Goal: Task Accomplishment & Management: Manage account settings

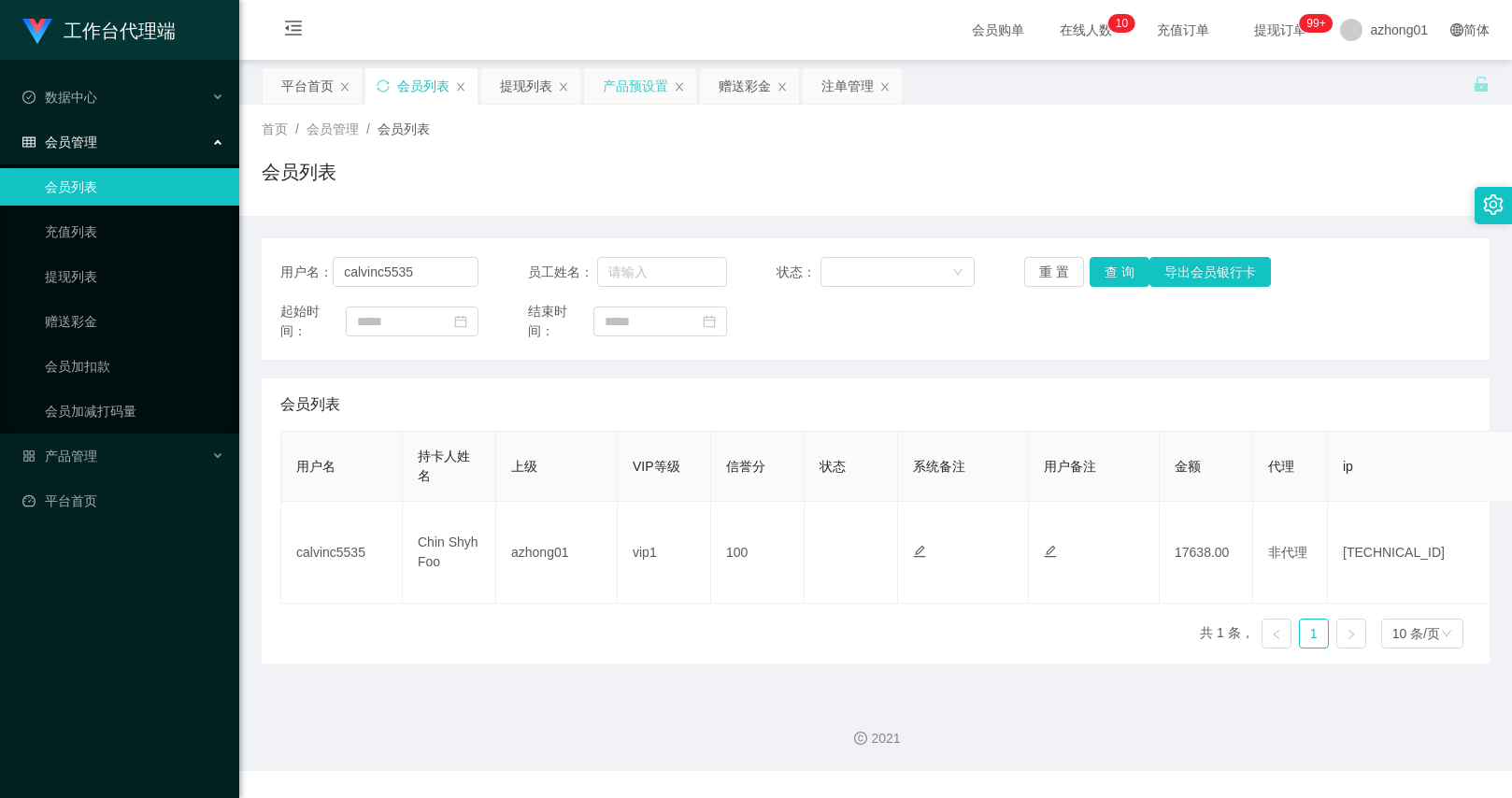
click at [631, 91] on div "产品预设置" at bounding box center [635, 86] width 65 height 36
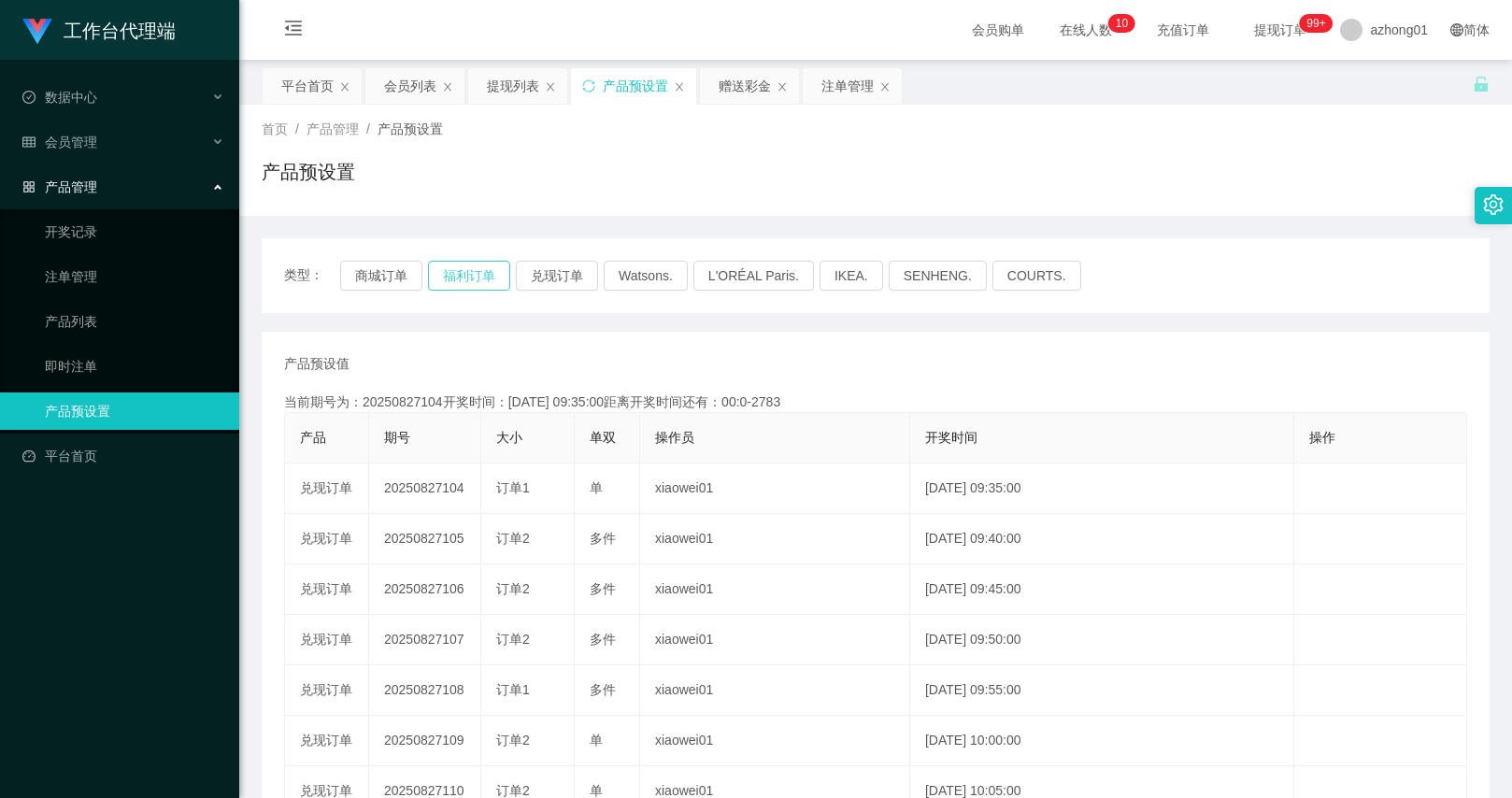
drag, startPoint x: 494, startPoint y: 286, endPoint x: 605, endPoint y: 325, distance: 117.7
click at [494, 286] on button "福利订单" at bounding box center [469, 275] width 83 height 30
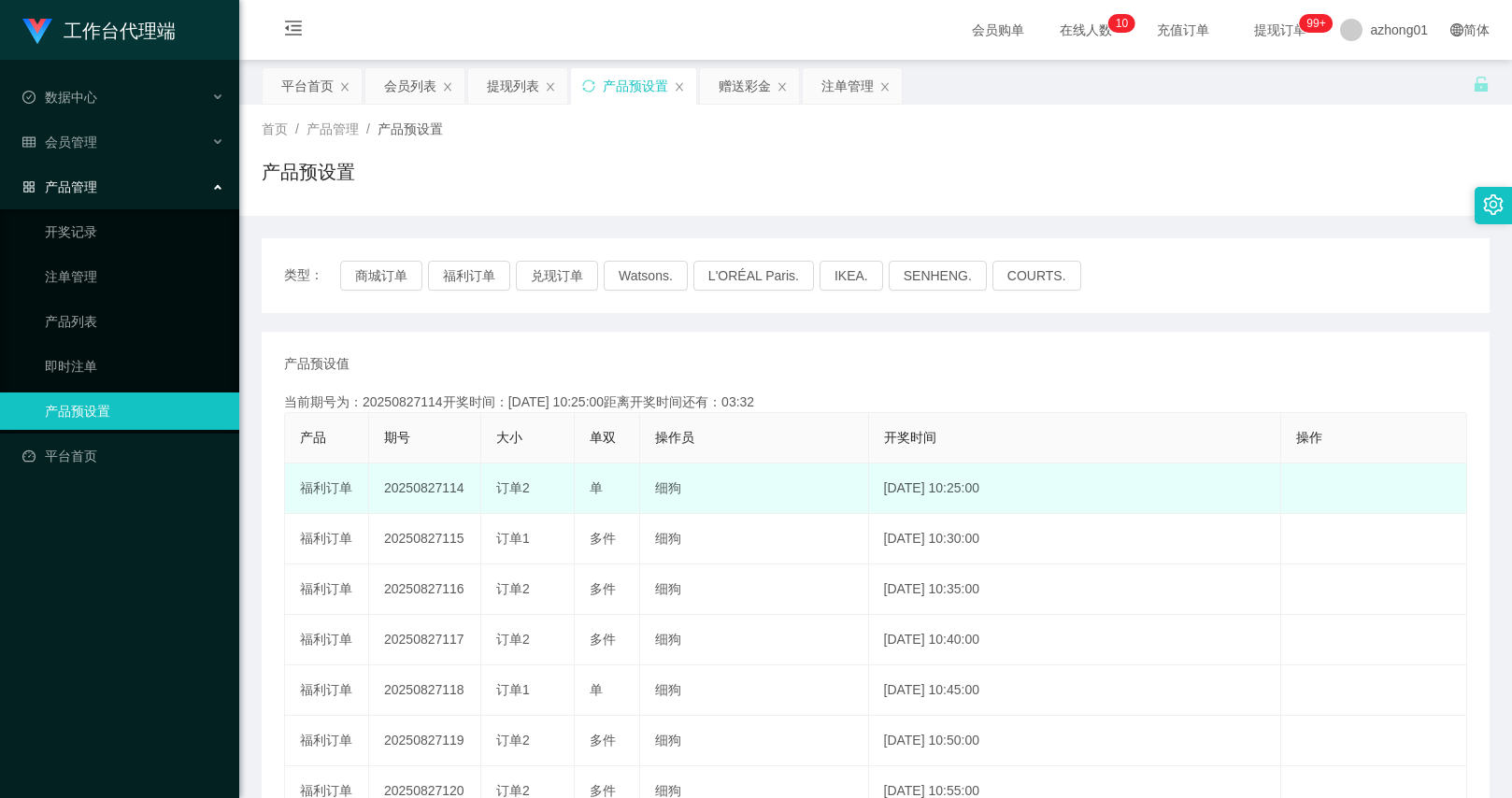
click at [448, 488] on td "20250827114" at bounding box center [425, 488] width 112 height 50
drag, startPoint x: 448, startPoint y: 488, endPoint x: 472, endPoint y: 471, distance: 29.4
click at [448, 488] on td "20250827114" at bounding box center [425, 488] width 112 height 50
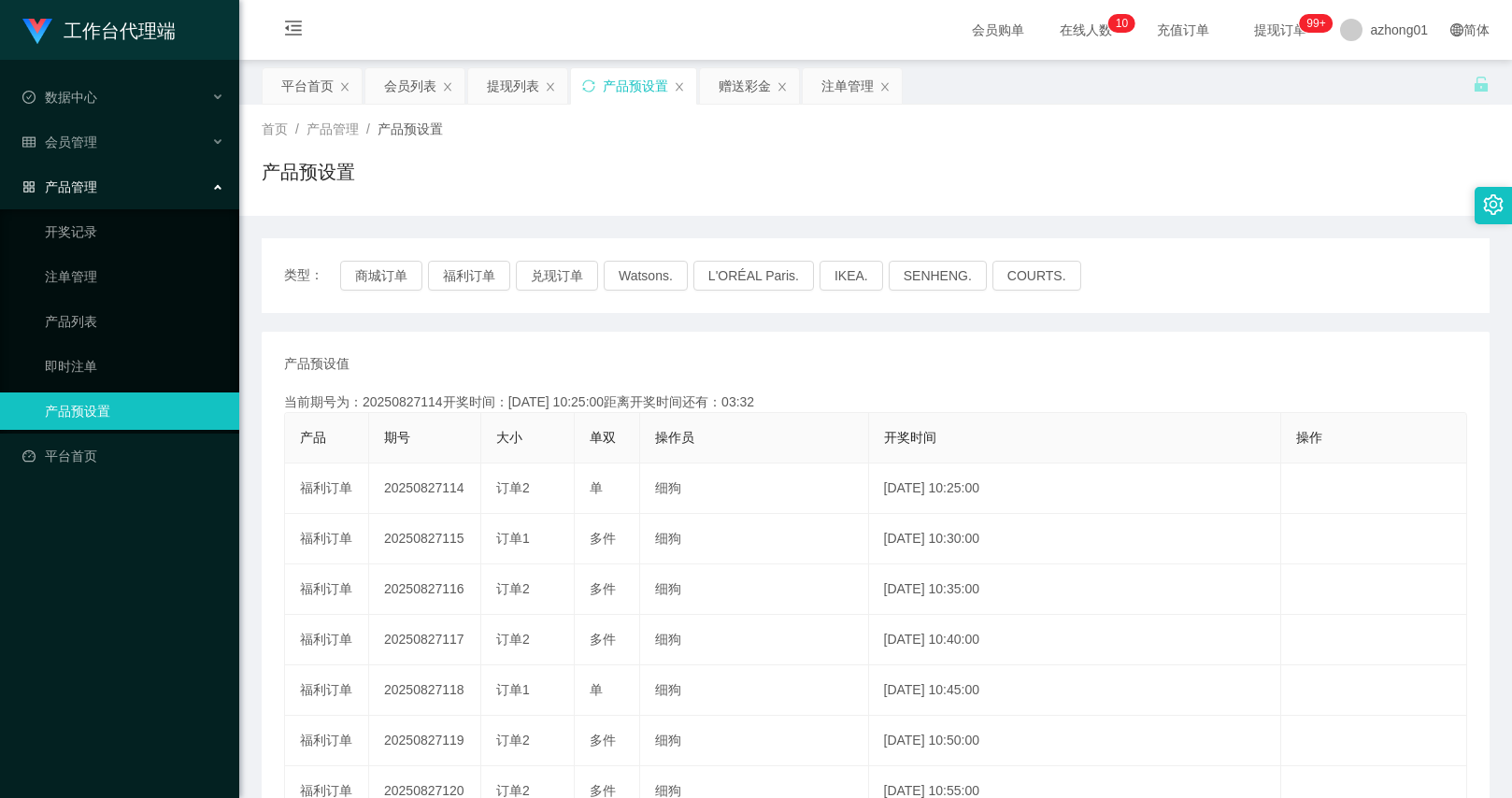
copy td "20250827114"
click at [833, 375] on div "产品预设值 添加期号 当前期号为：20250827115开奖时间：[DATE] 10:30:00距离开奖时间还有：03:38 产品 期号 大小 单双 操作员 …" at bounding box center [876, 690] width 1183 height 674
click at [398, 90] on div "会员列表" at bounding box center [410, 86] width 52 height 36
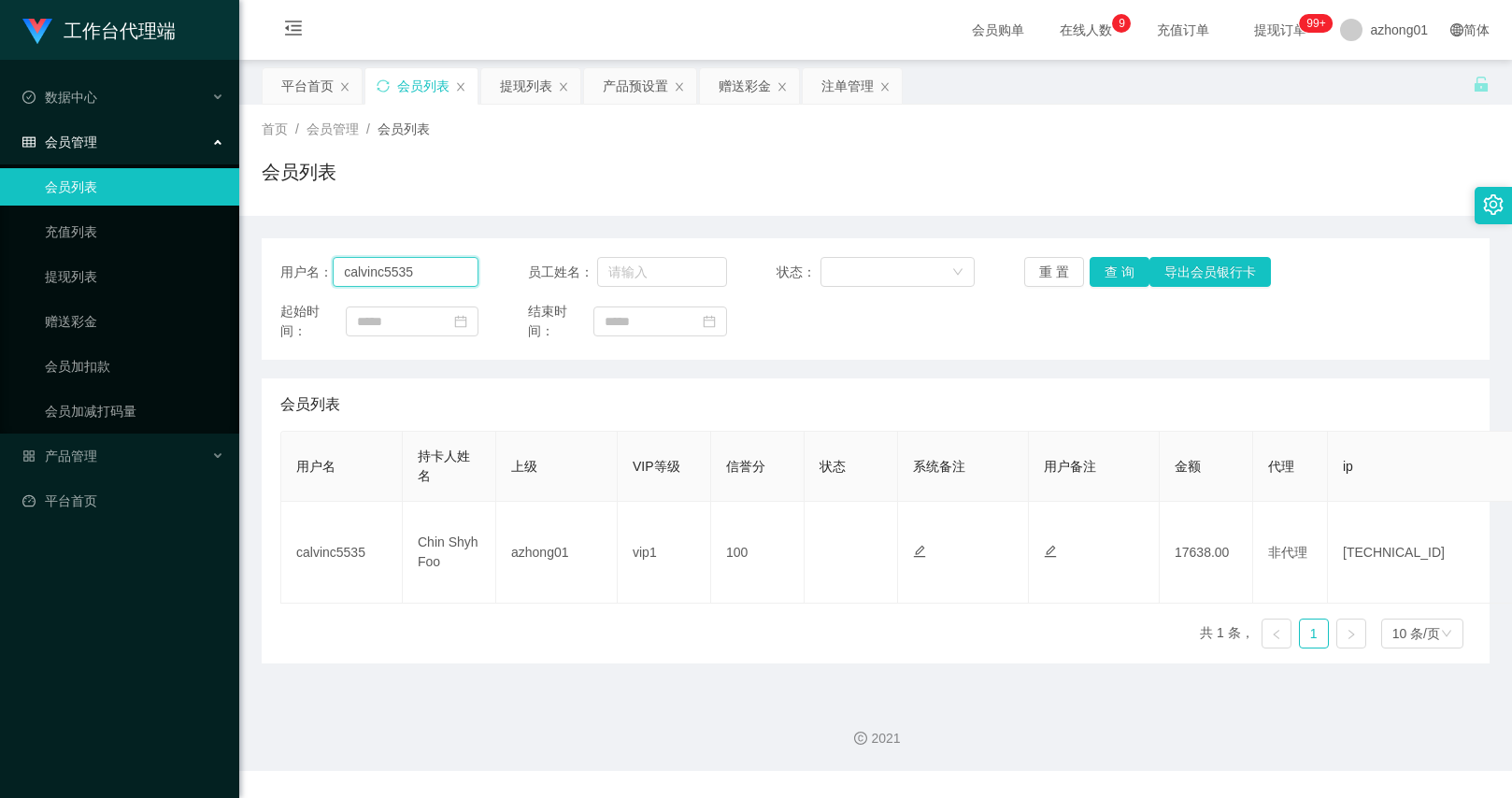
click at [386, 258] on input "calvinc5535" at bounding box center [406, 271] width 146 height 30
paste input "Alip1268"
type input "Alip1268"
click at [1114, 262] on button "查 询" at bounding box center [1120, 271] width 60 height 30
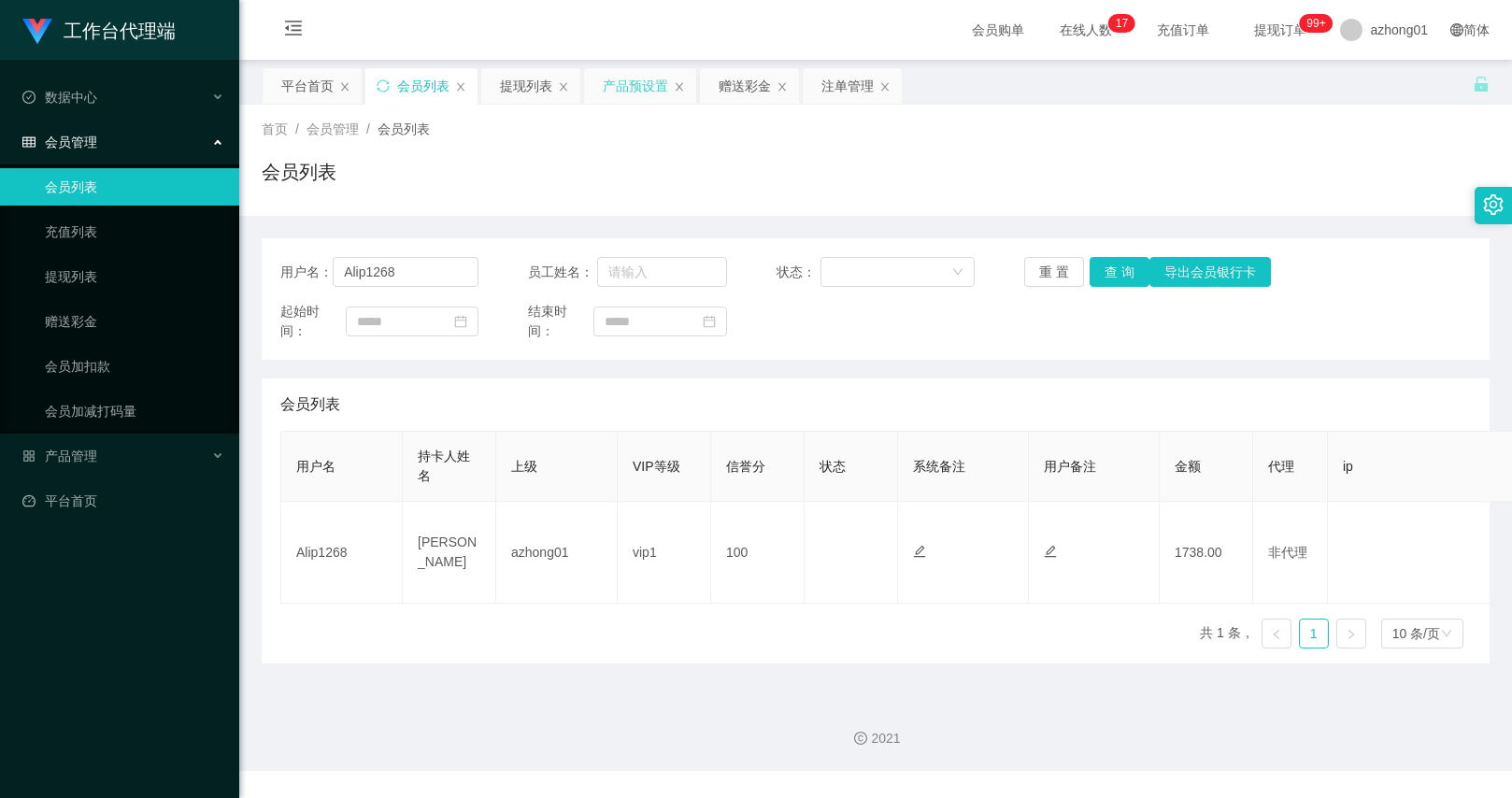
click at [622, 83] on div "产品预设置" at bounding box center [635, 86] width 65 height 36
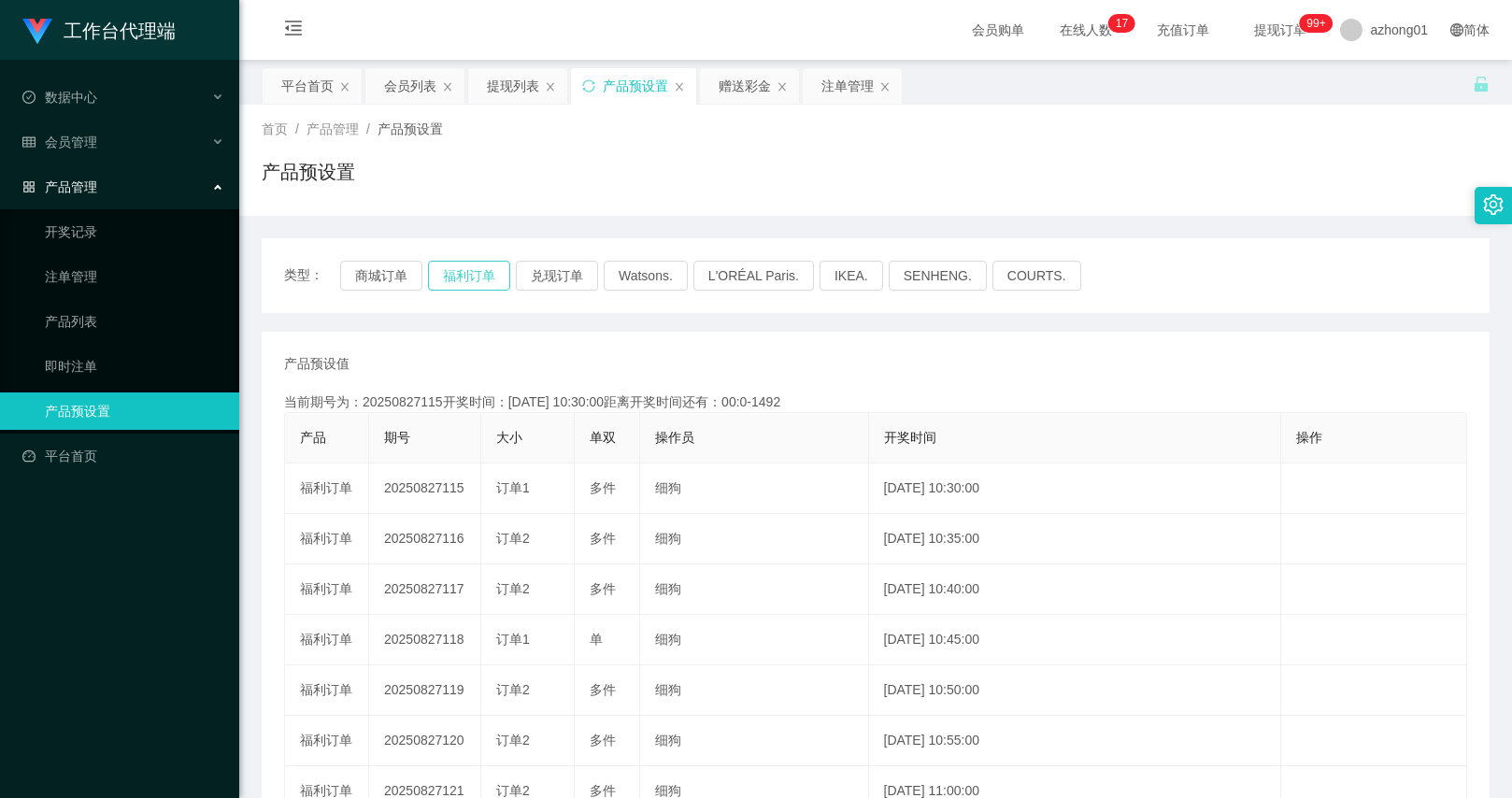
click at [481, 286] on button "福利订单" at bounding box center [469, 275] width 83 height 30
click at [430, 99] on div "会员列表" at bounding box center [410, 86] width 52 height 36
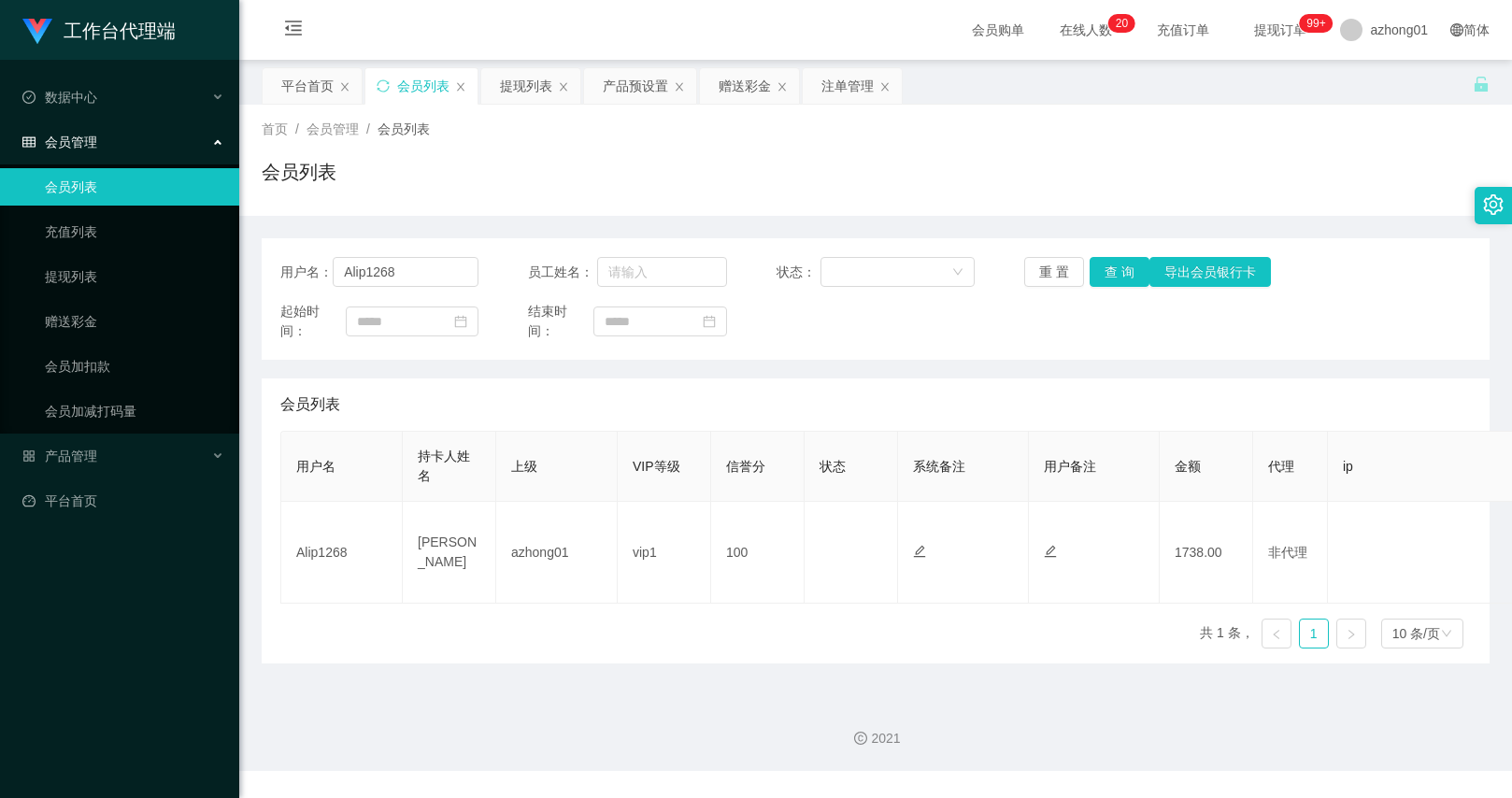
click at [400, 256] on div "用户名： Alip1268 员工姓名： 状态： 重 置 查 询 导出会员银行卡 起始时间： 结束时间：" at bounding box center [875, 299] width 1227 height 121
click at [407, 282] on input "Alip1268" at bounding box center [406, 271] width 146 height 30
paste input "Kok161"
type input "Kok1618"
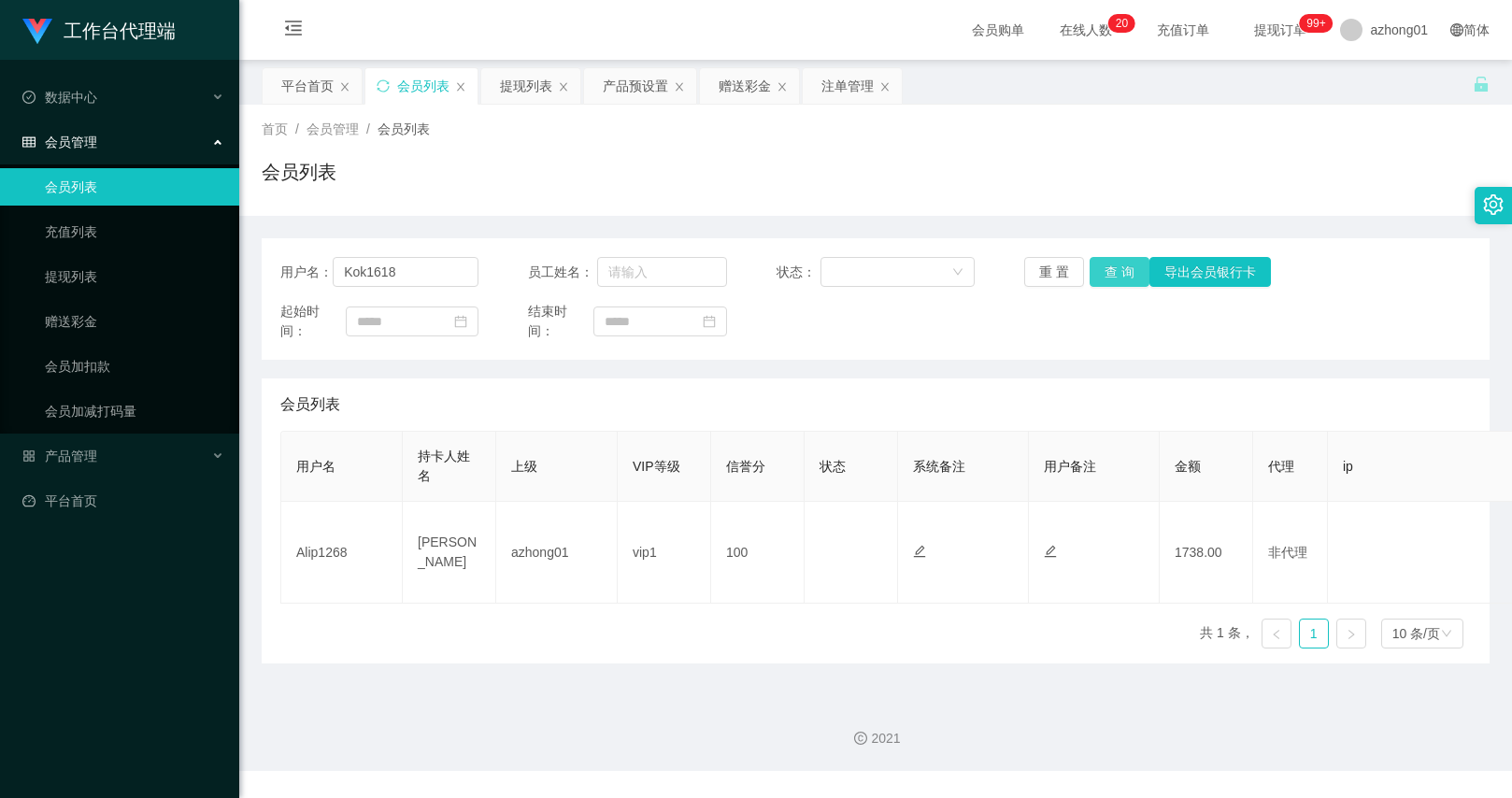
click at [1106, 265] on button "查 询" at bounding box center [1120, 271] width 60 height 30
click at [854, 70] on div "注单管理" at bounding box center [848, 86] width 52 height 36
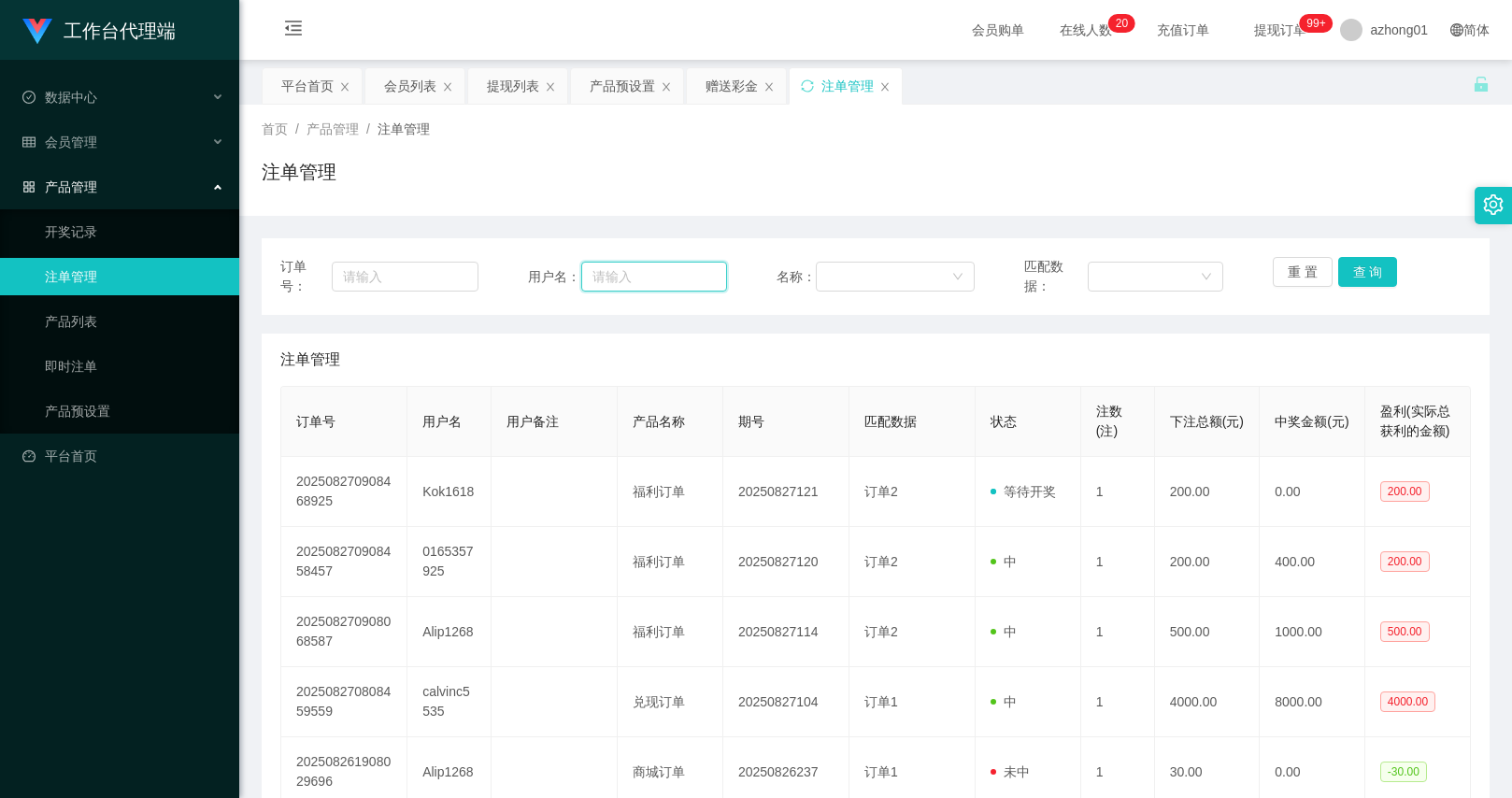
click at [628, 271] on input "text" at bounding box center [655, 276] width 146 height 30
paste input "Kok1618"
type input "Kok1618"
click at [1379, 291] on div "重 置 查 询" at bounding box center [1372, 276] width 198 height 39
click at [1372, 284] on button "查 询" at bounding box center [1368, 271] width 60 height 30
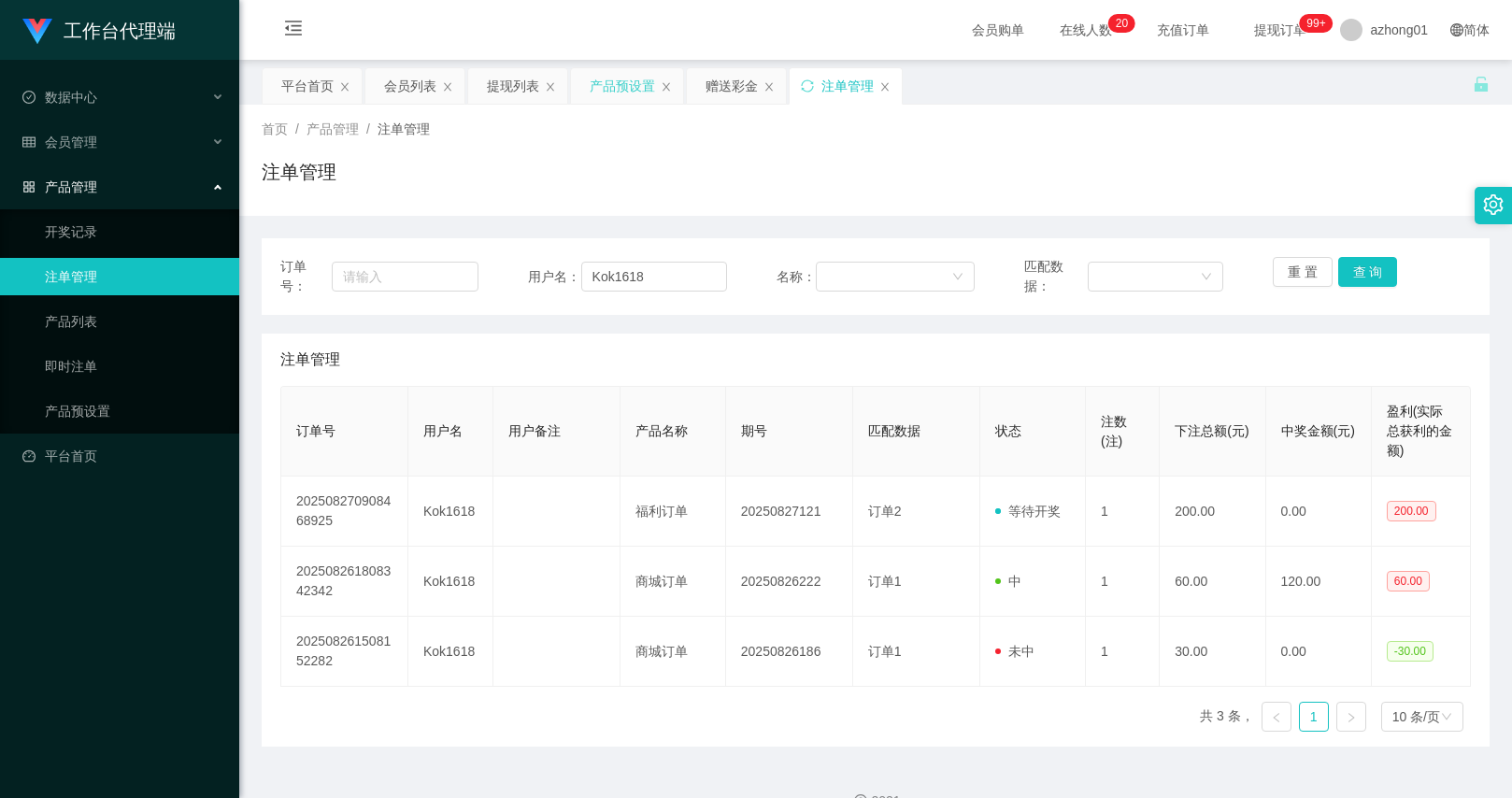
click at [631, 99] on div "产品预设置" at bounding box center [622, 86] width 65 height 36
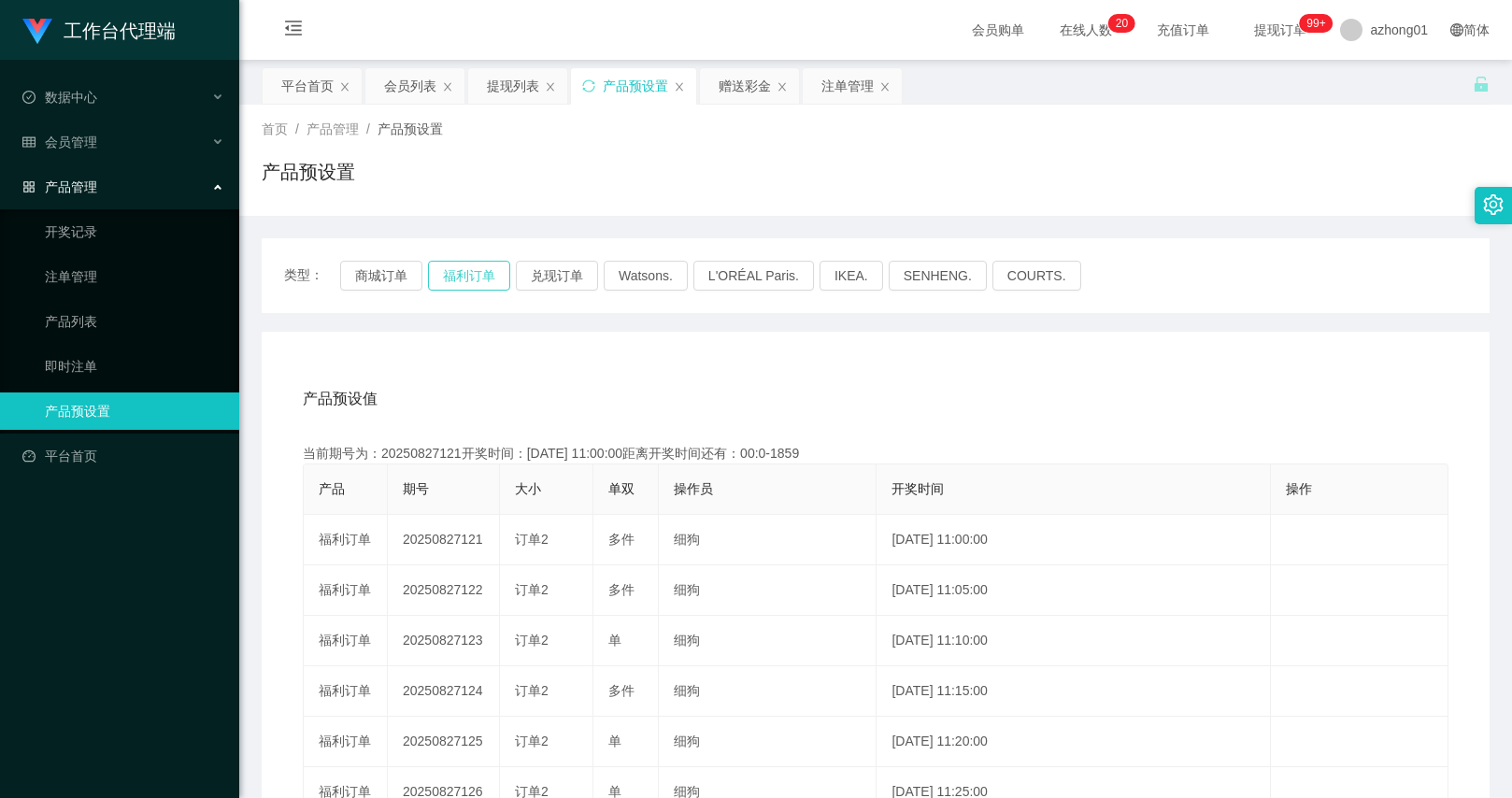
click at [483, 276] on button "福利订单" at bounding box center [469, 275] width 83 height 30
click at [438, 84] on div "会员列表" at bounding box center [414, 86] width 99 height 36
click at [416, 97] on div "会员列表" at bounding box center [410, 86] width 52 height 36
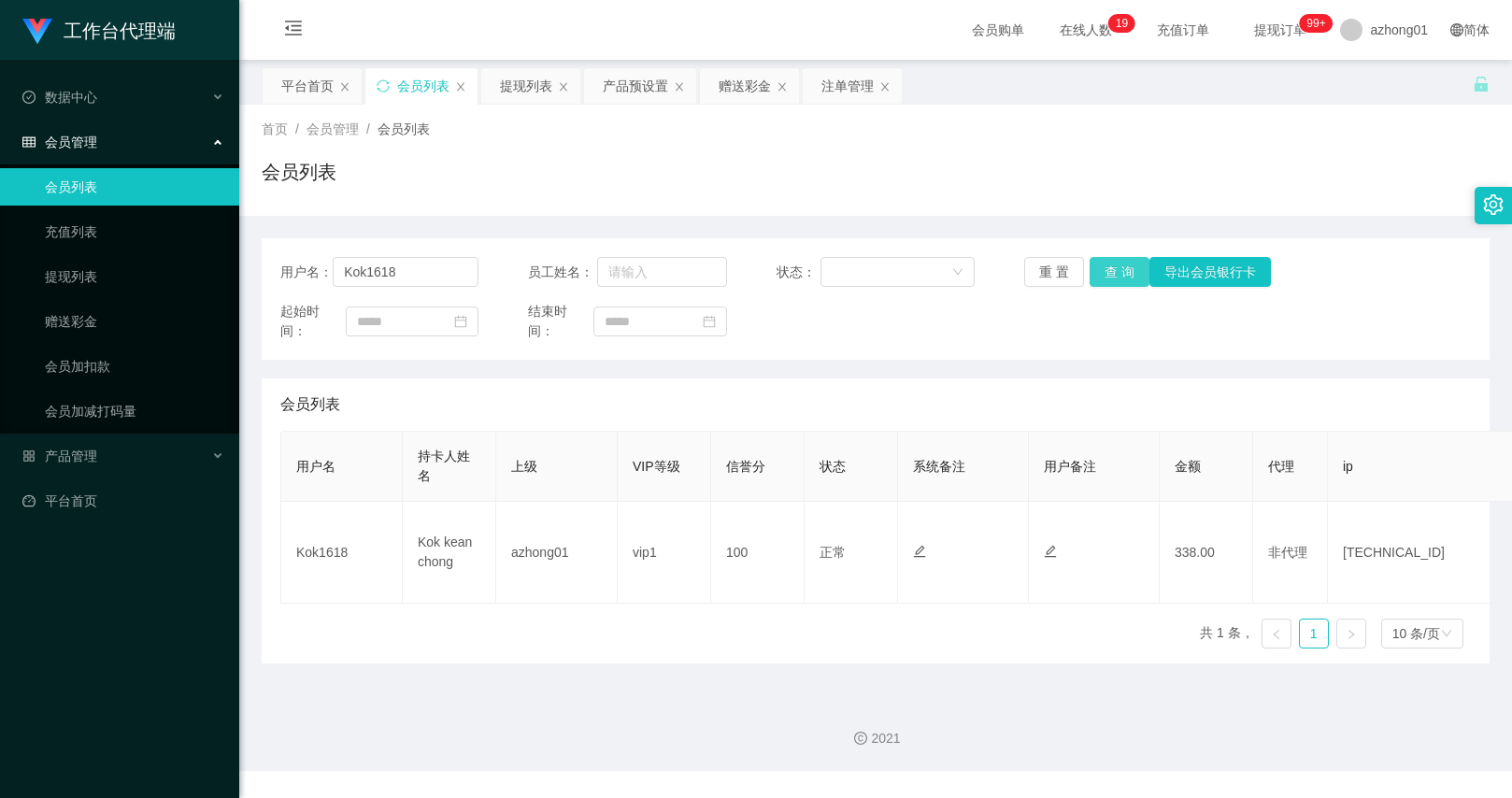
click at [1134, 277] on button "查 询" at bounding box center [1120, 271] width 60 height 30
click at [1111, 274] on button "查 询" at bounding box center [1120, 271] width 60 height 30
click at [611, 85] on div "产品预设置" at bounding box center [635, 86] width 65 height 36
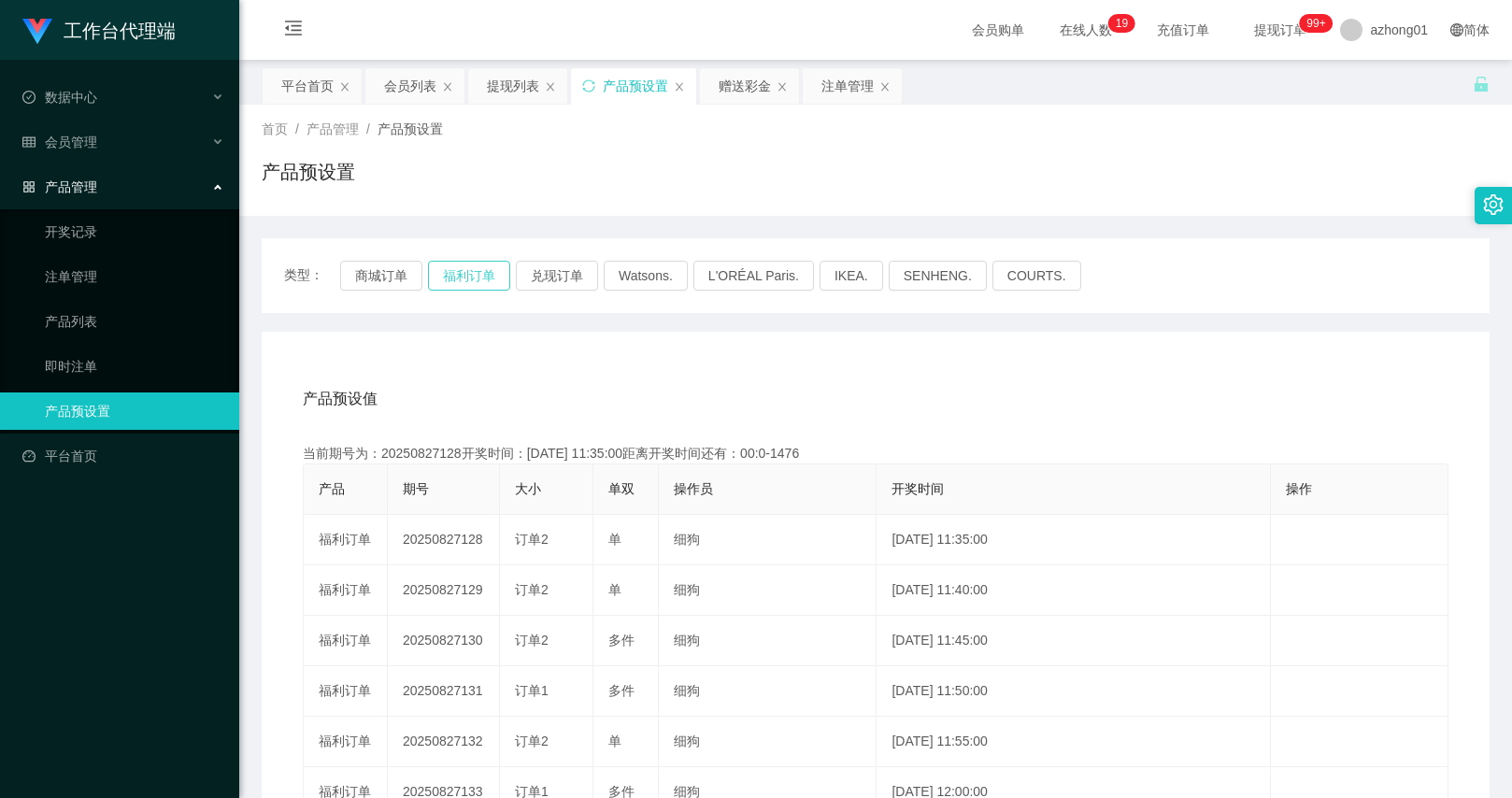
click at [494, 262] on button "福利订单" at bounding box center [469, 275] width 83 height 30
click at [420, 87] on div "会员列表" at bounding box center [410, 86] width 52 height 36
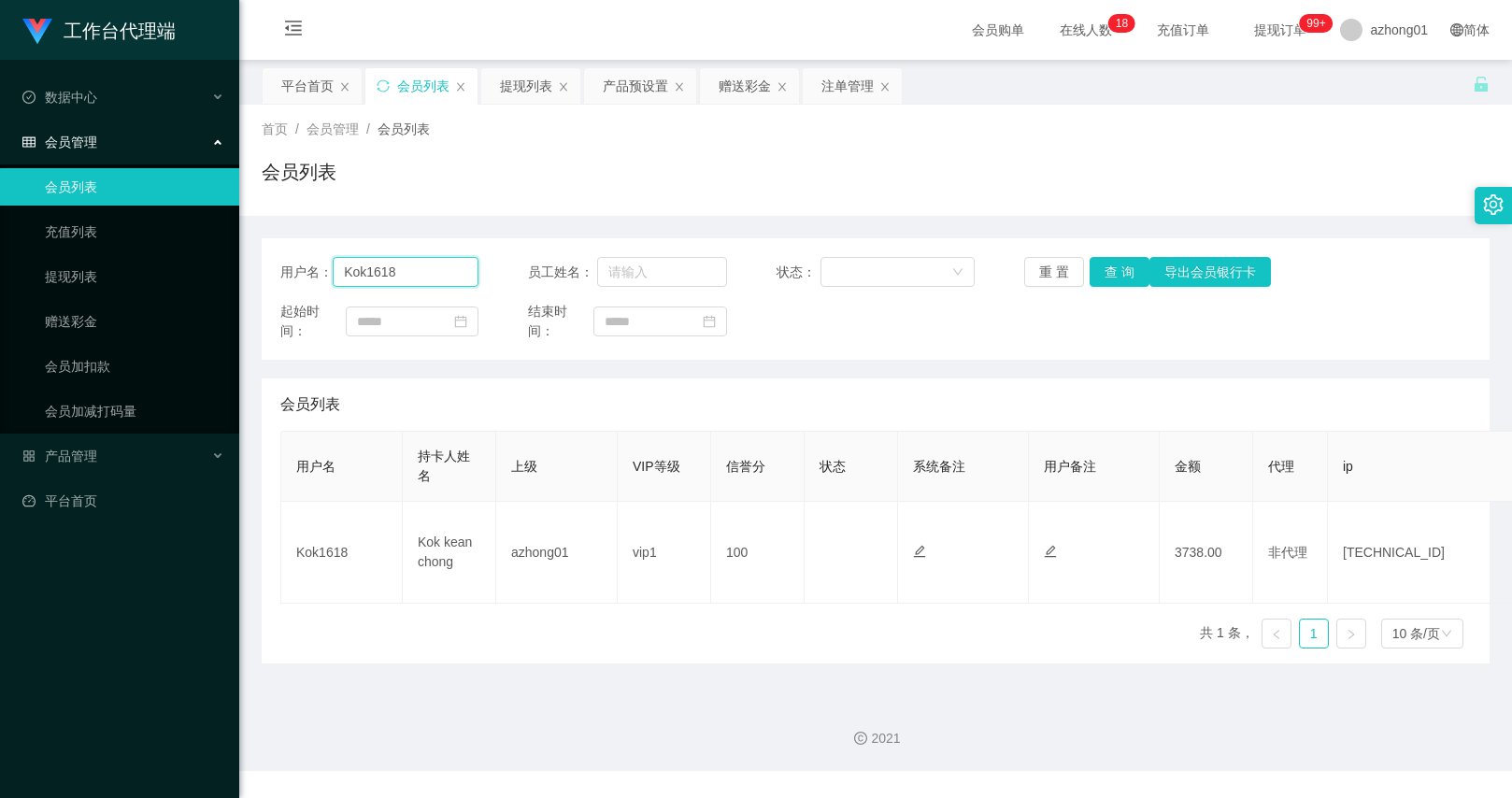
click at [430, 272] on input "Kok1618" at bounding box center [406, 271] width 146 height 30
paste input "Alip126"
type input "Alip1268"
click at [1115, 255] on div "用户名： Alip1268 员工姓名： 状态： 重 置 查 询 导出会员银行卡 起始时间： 结束时间：" at bounding box center [875, 299] width 1227 height 121
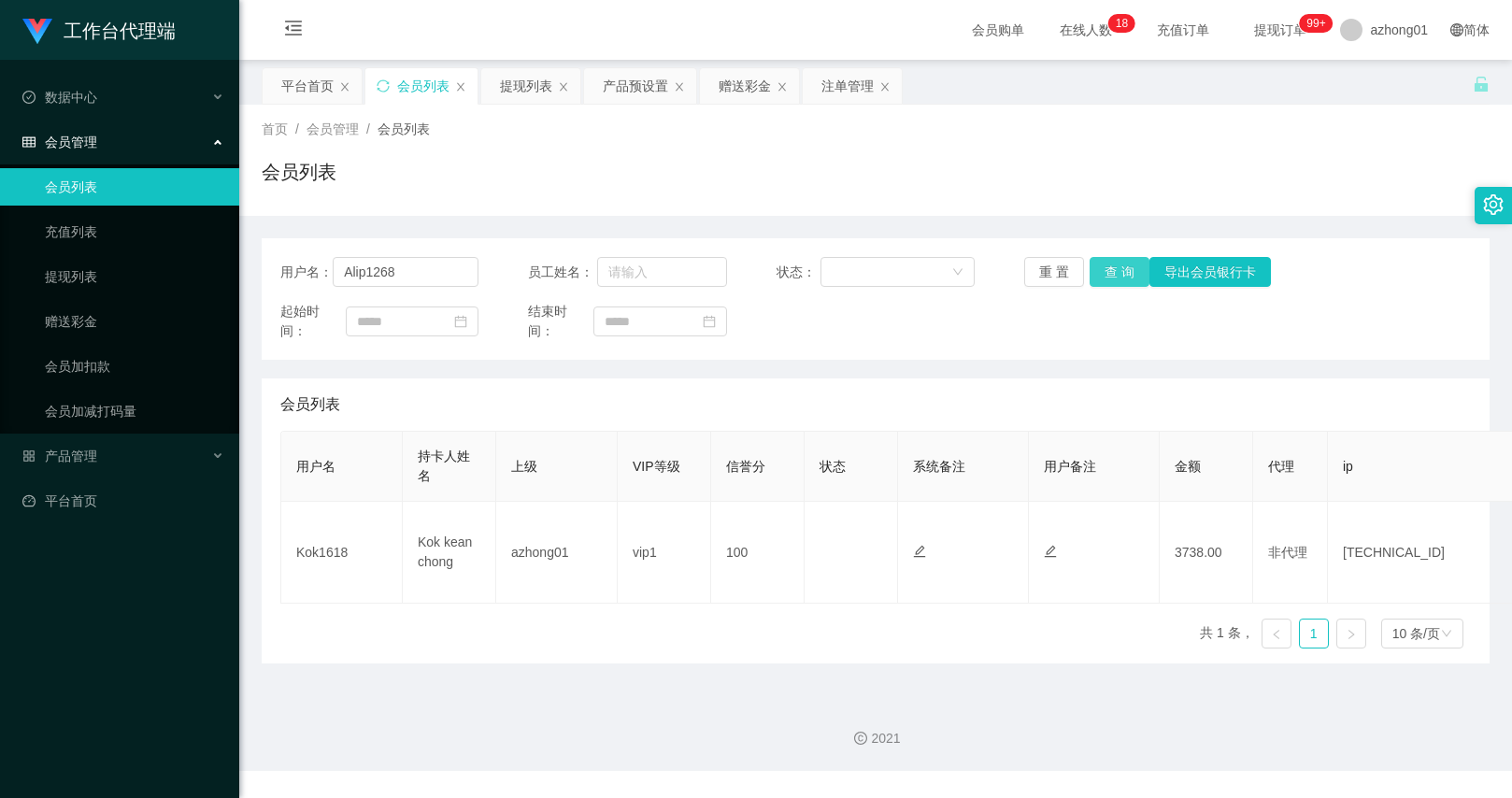
click at [1111, 270] on button "查 询" at bounding box center [1120, 271] width 60 height 30
click at [1104, 277] on button "查 询" at bounding box center [1120, 271] width 60 height 30
click at [1104, 277] on div "重 置 查 询 导出会员银行卡" at bounding box center [1124, 271] width 198 height 30
click at [1100, 272] on button "查 询" at bounding box center [1120, 271] width 60 height 30
click at [613, 95] on div "产品预设置" at bounding box center [635, 86] width 65 height 36
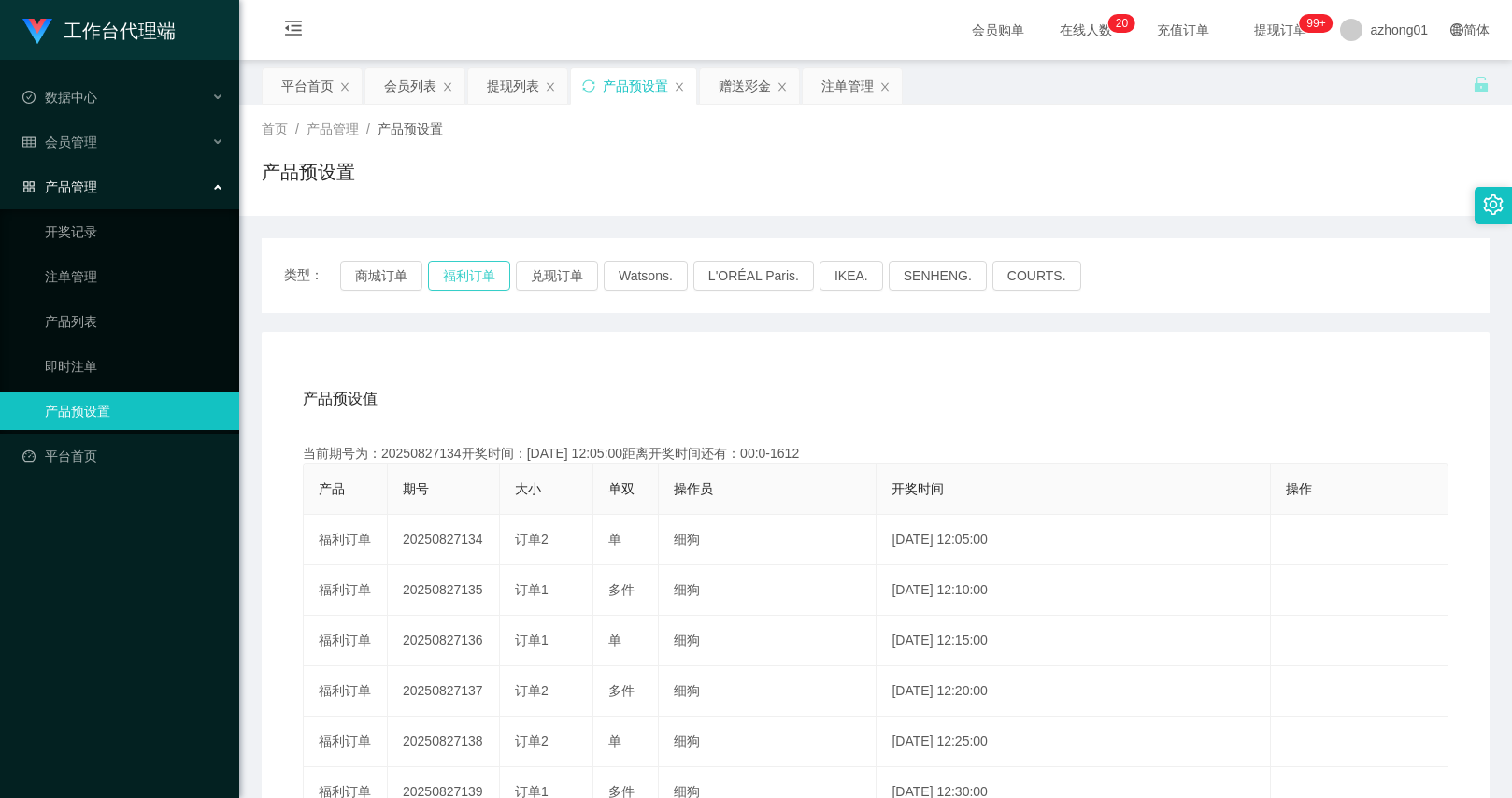
click at [482, 275] on button "福利订单" at bounding box center [469, 275] width 83 height 30
click at [394, 93] on div "会员列表" at bounding box center [410, 86] width 52 height 36
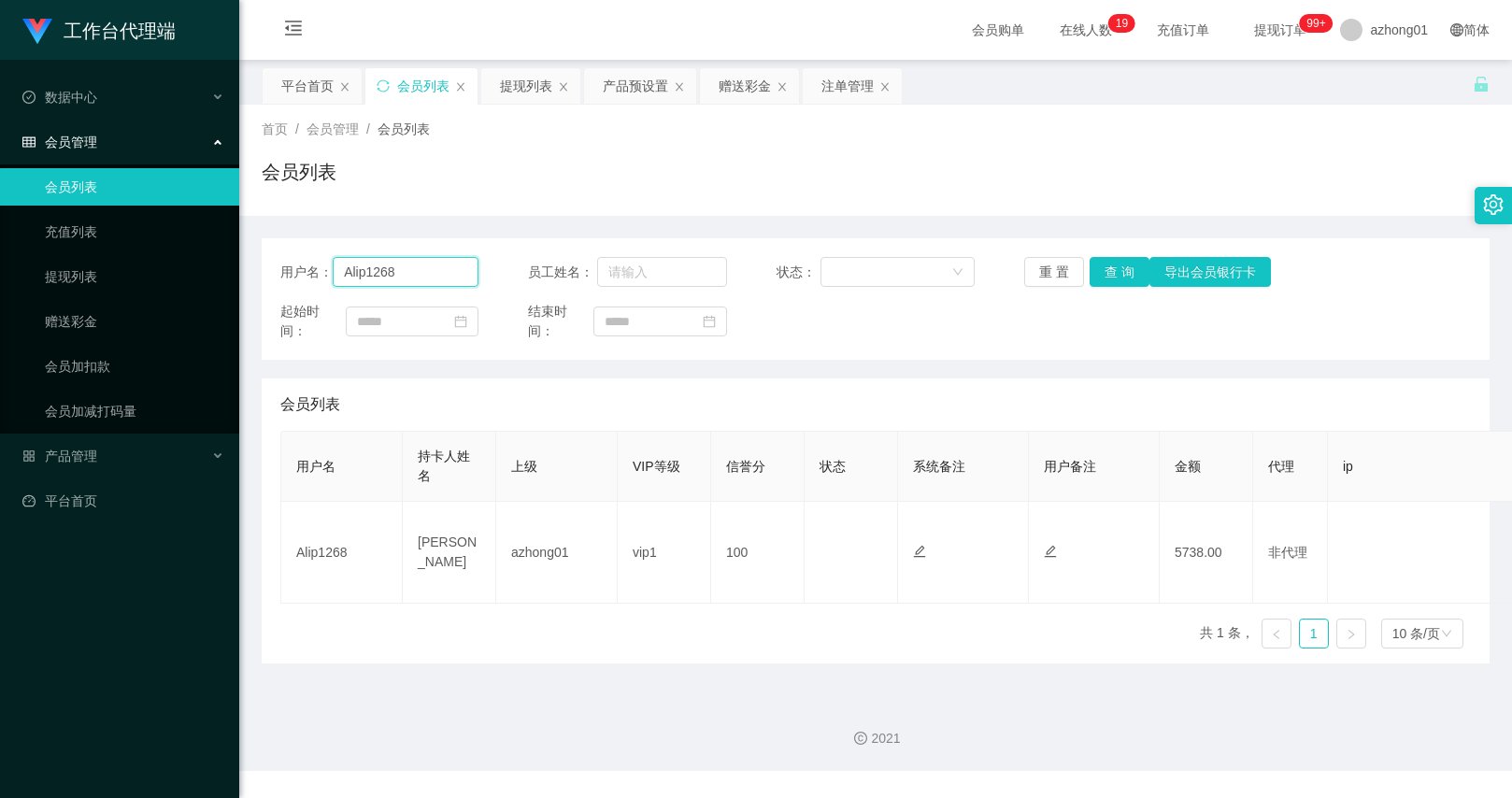
click at [437, 269] on input "Alip1268" at bounding box center [406, 271] width 146 height 30
paste input "mandy6172"
type input "mandy6172"
click at [1134, 269] on button "查 询" at bounding box center [1120, 271] width 60 height 30
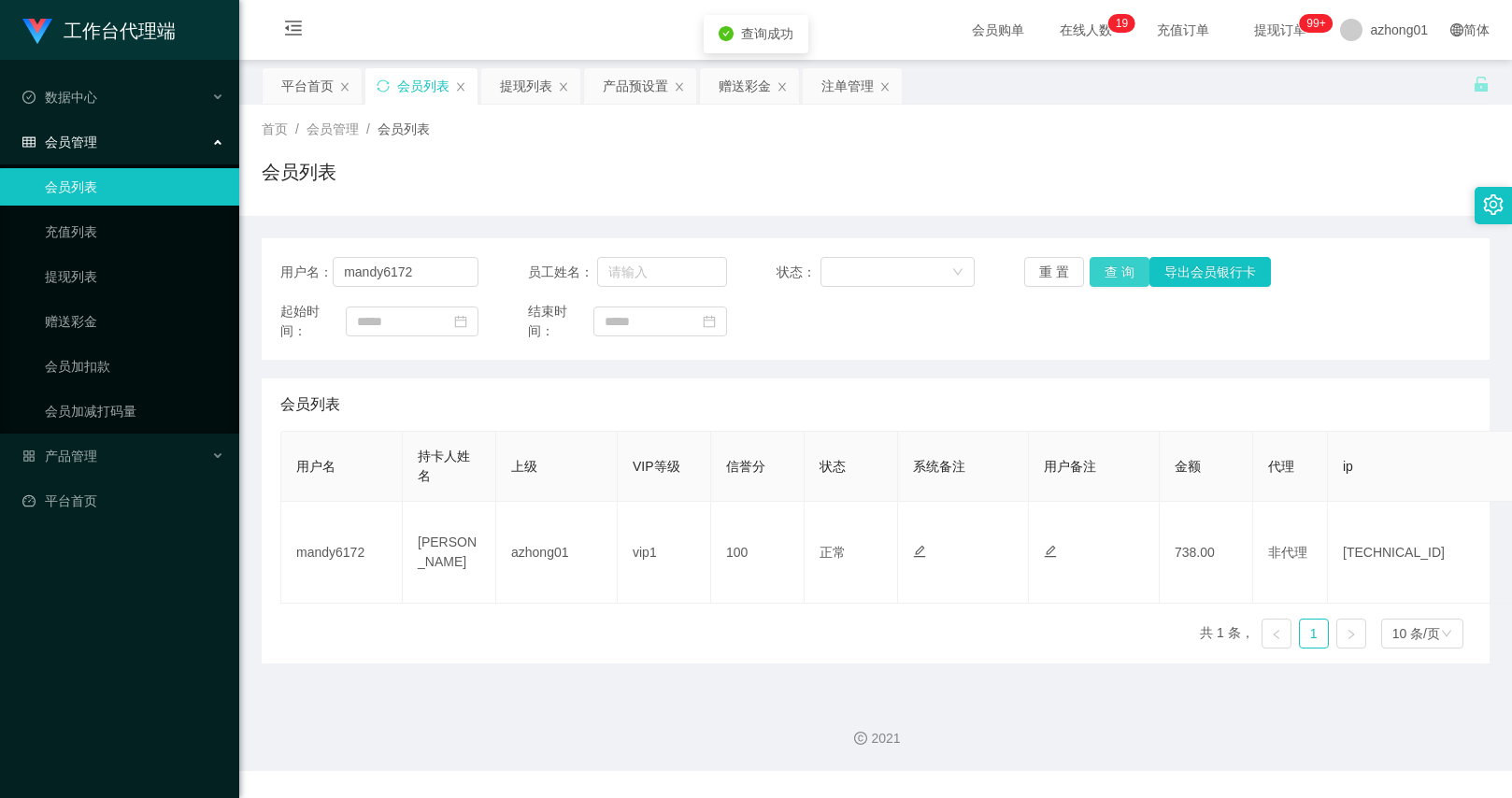
click at [1134, 269] on button "查 询" at bounding box center [1120, 271] width 60 height 30
